Goal: Find specific page/section: Find specific page/section

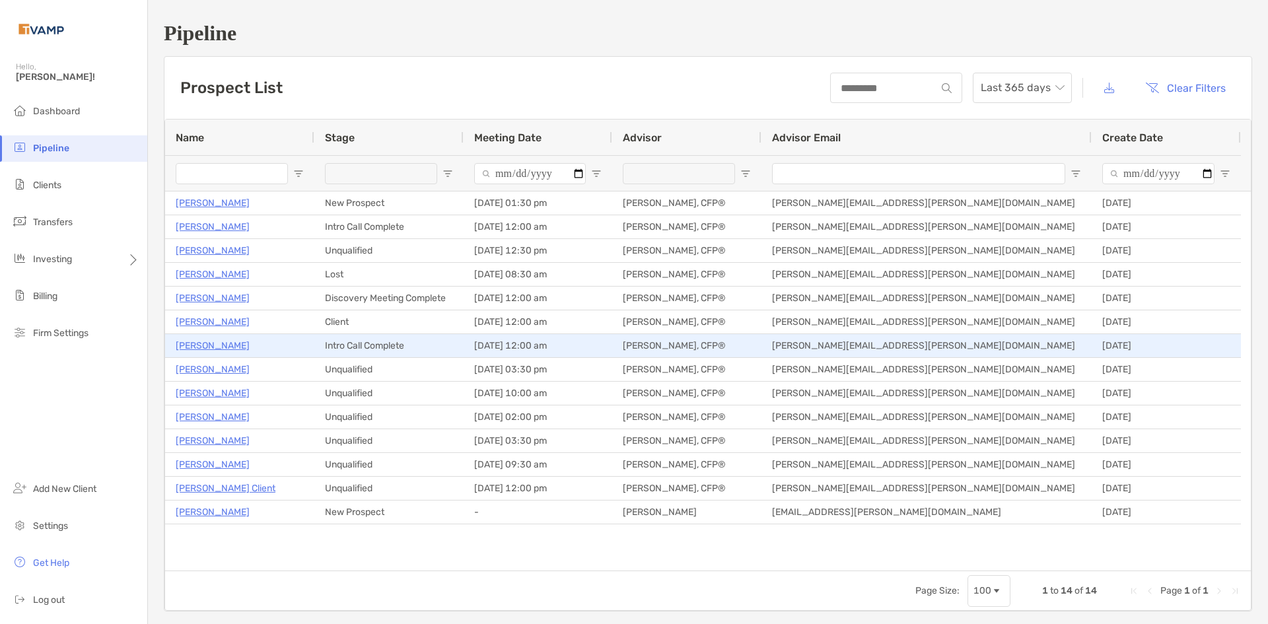
click at [215, 349] on p "John Iozzia" at bounding box center [213, 345] width 74 height 17
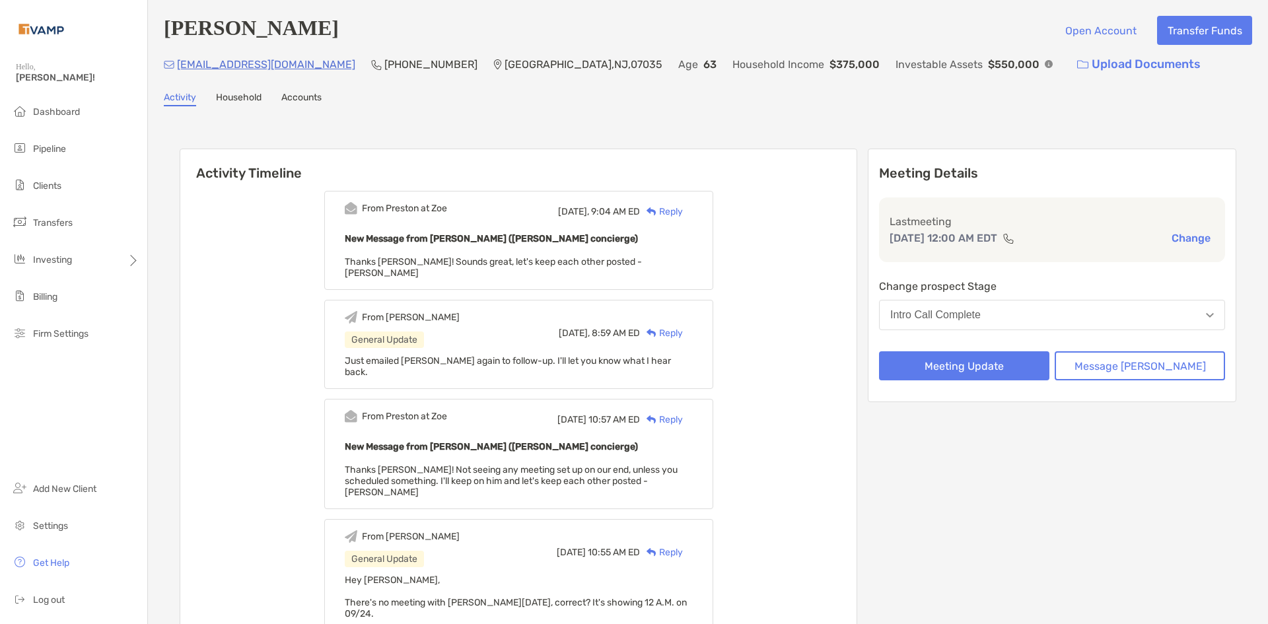
click at [556, 34] on div "John Iozzia Open Account Transfer Funds" at bounding box center [708, 30] width 1088 height 29
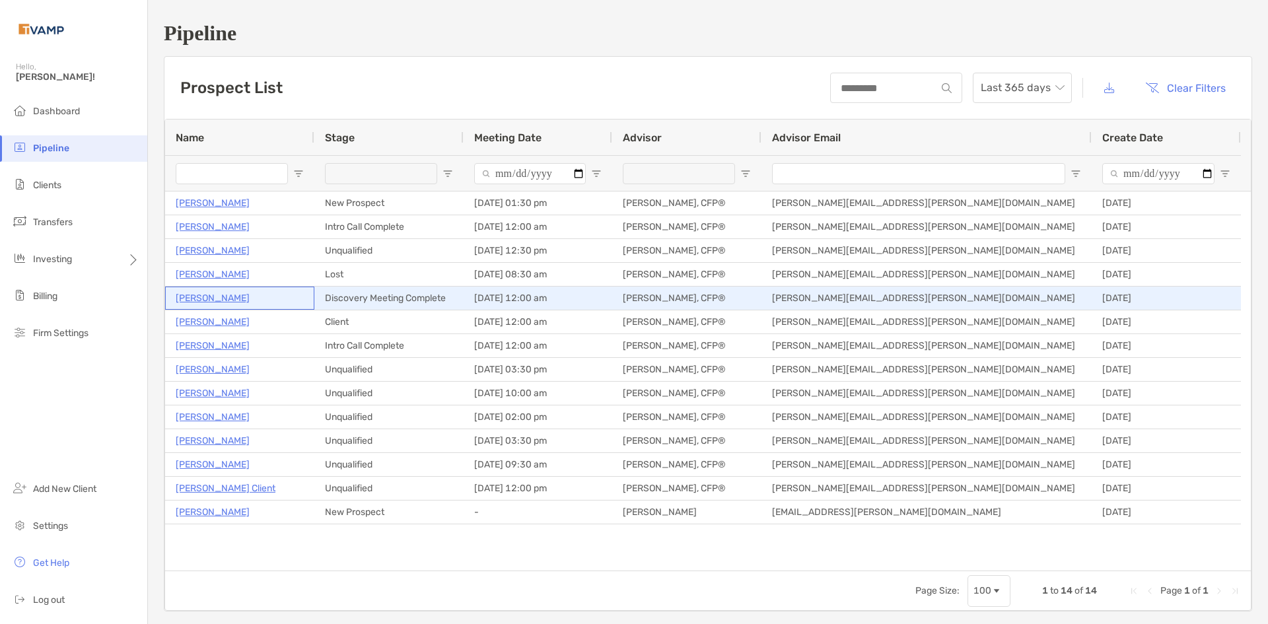
click at [203, 303] on p "Ria Voss" at bounding box center [213, 298] width 74 height 17
